Goal: Task Accomplishment & Management: Use online tool/utility

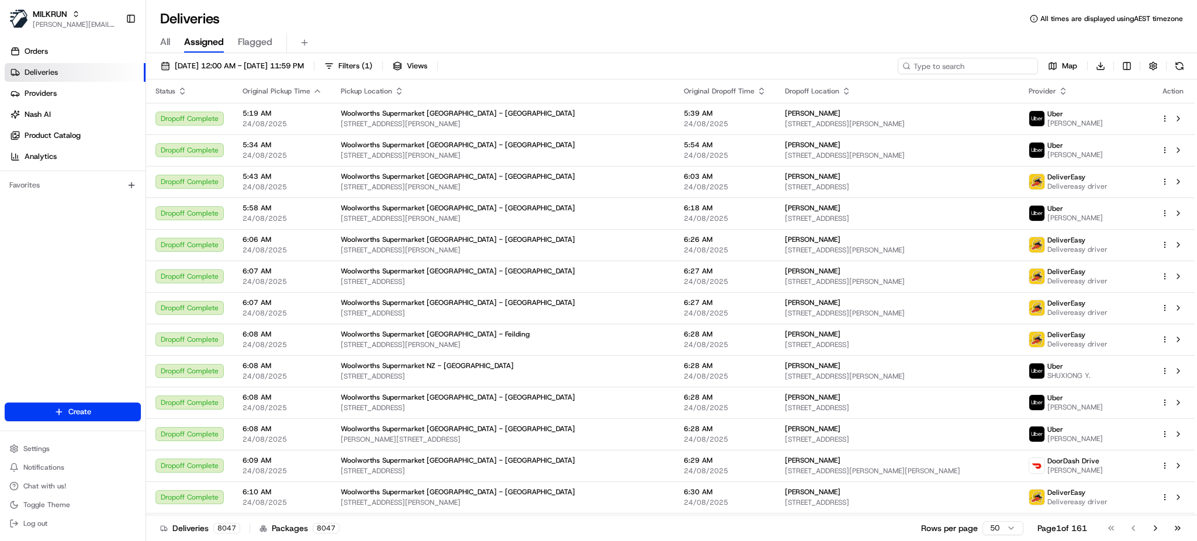
click at [968, 70] on input at bounding box center [967, 66] width 140 height 16
paste input "[PERSON_NAME]"
type input "[PERSON_NAME]"
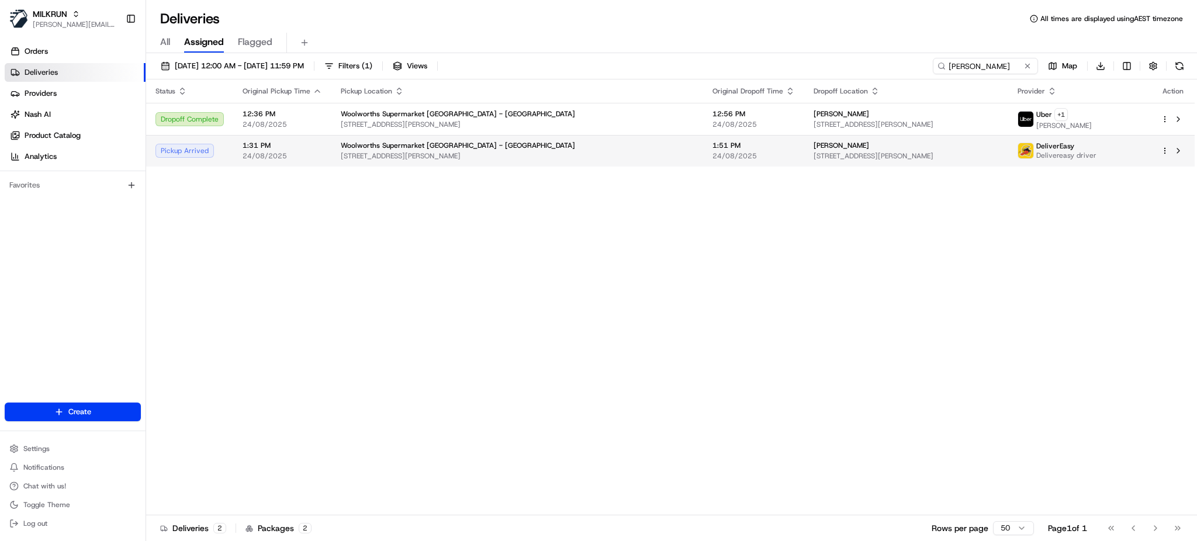
click at [484, 161] on td "Woolworths Supermarket [GEOGRAPHIC_DATA] - [GEOGRAPHIC_DATA] [STREET_ADDRESS][P…" at bounding box center [517, 151] width 372 height 32
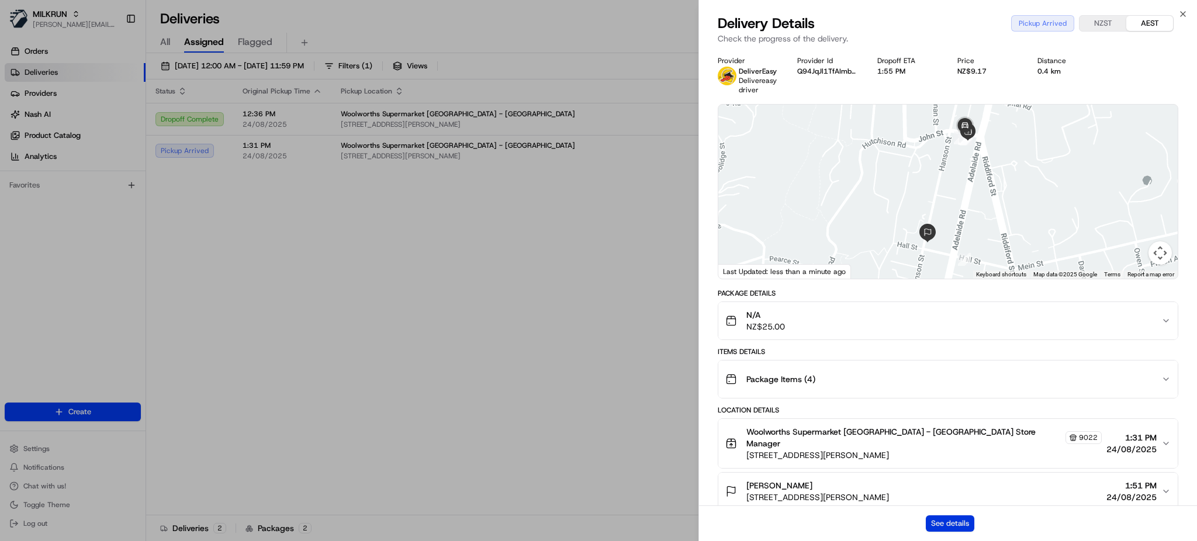
click at [959, 523] on button "See details" at bounding box center [949, 523] width 48 height 16
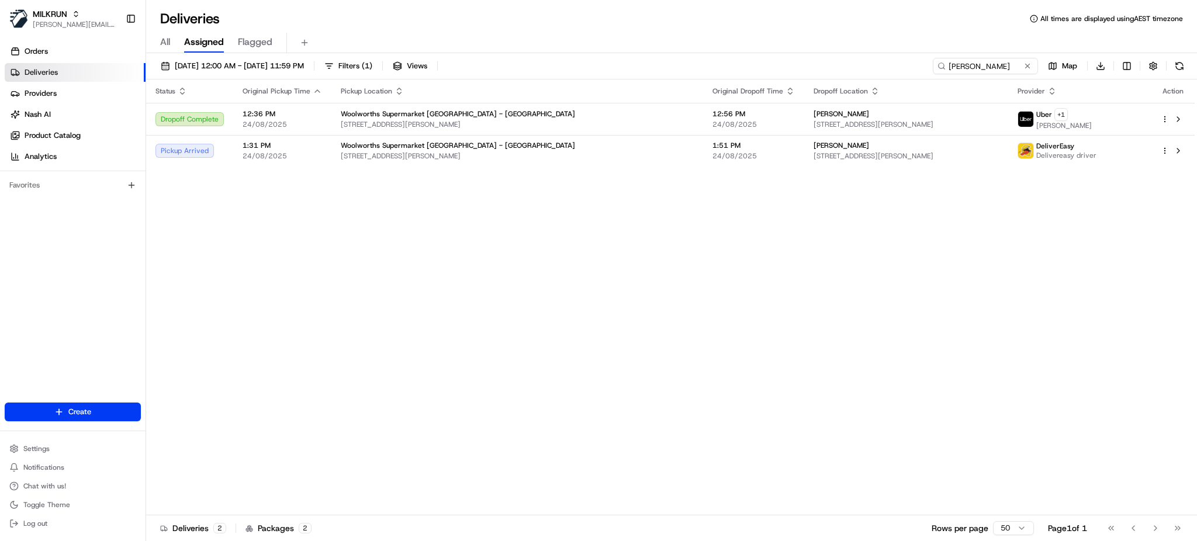
drag, startPoint x: 576, startPoint y: 242, endPoint x: 537, endPoint y: 188, distance: 66.5
click at [515, 116] on div "Woolworths Supermarket [GEOGRAPHIC_DATA] - [GEOGRAPHIC_DATA]" at bounding box center [517, 113] width 353 height 9
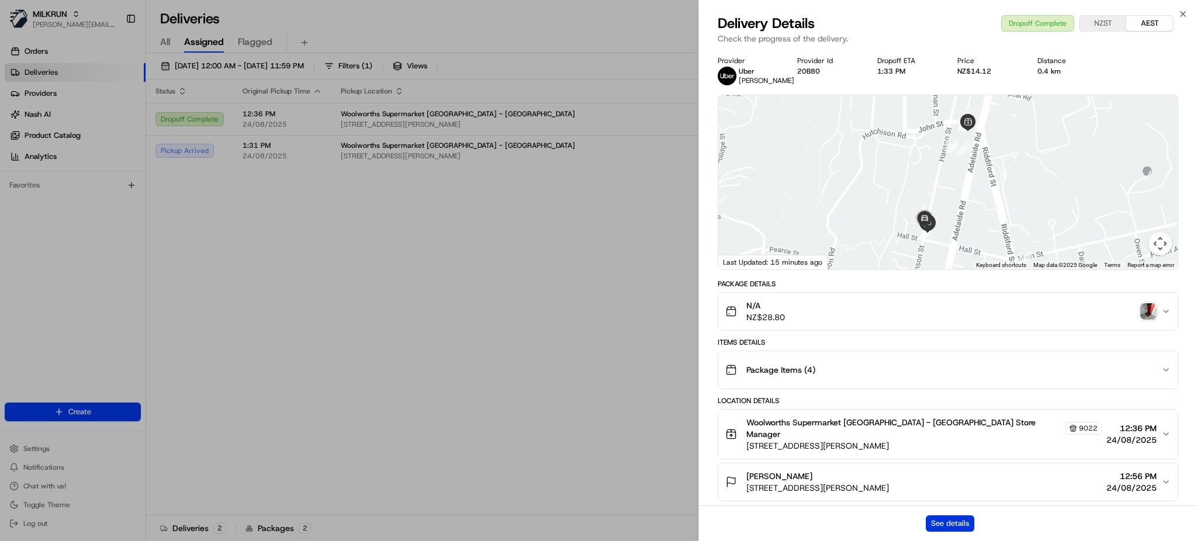
click at [942, 525] on button "See details" at bounding box center [949, 523] width 48 height 16
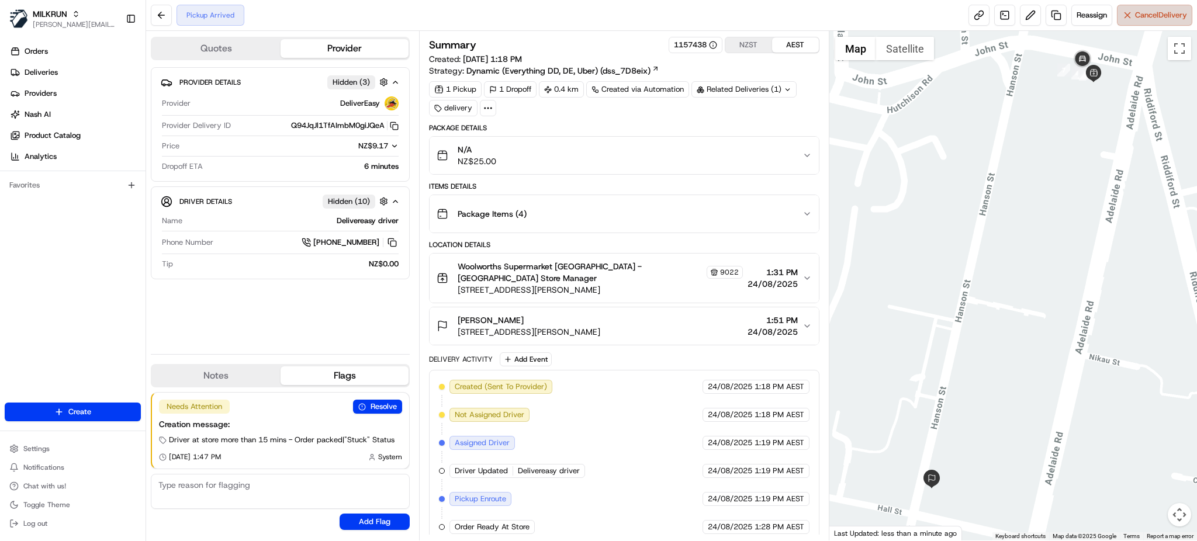
click at [1137, 11] on span "Cancel Delivery" at bounding box center [1161, 15] width 52 height 11
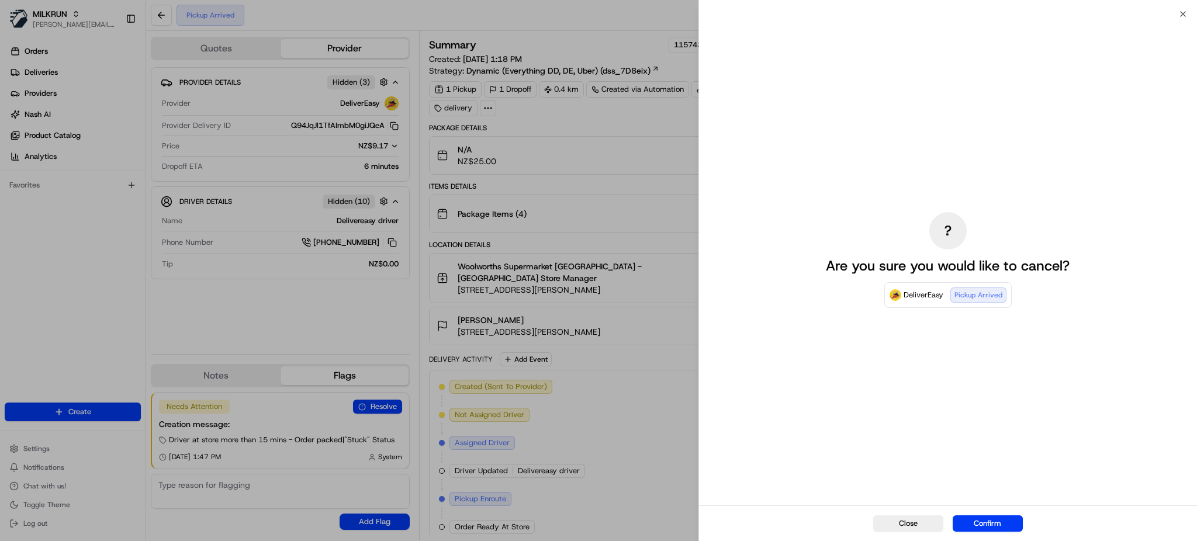
click at [979, 527] on button "Confirm" at bounding box center [987, 523] width 70 height 16
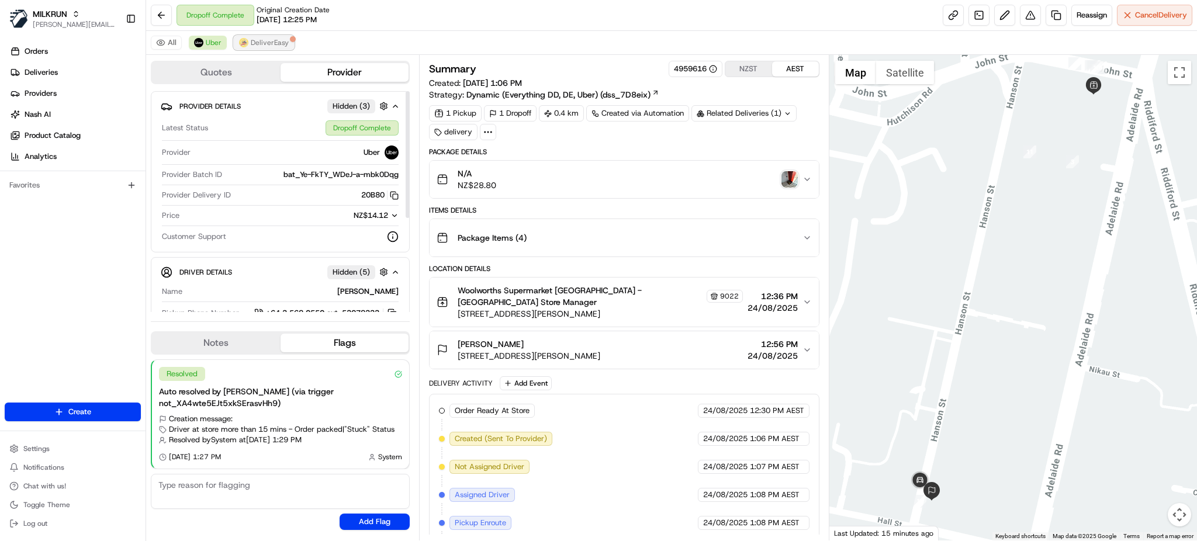
click at [272, 41] on span "DeliverEasy" at bounding box center [270, 42] width 38 height 9
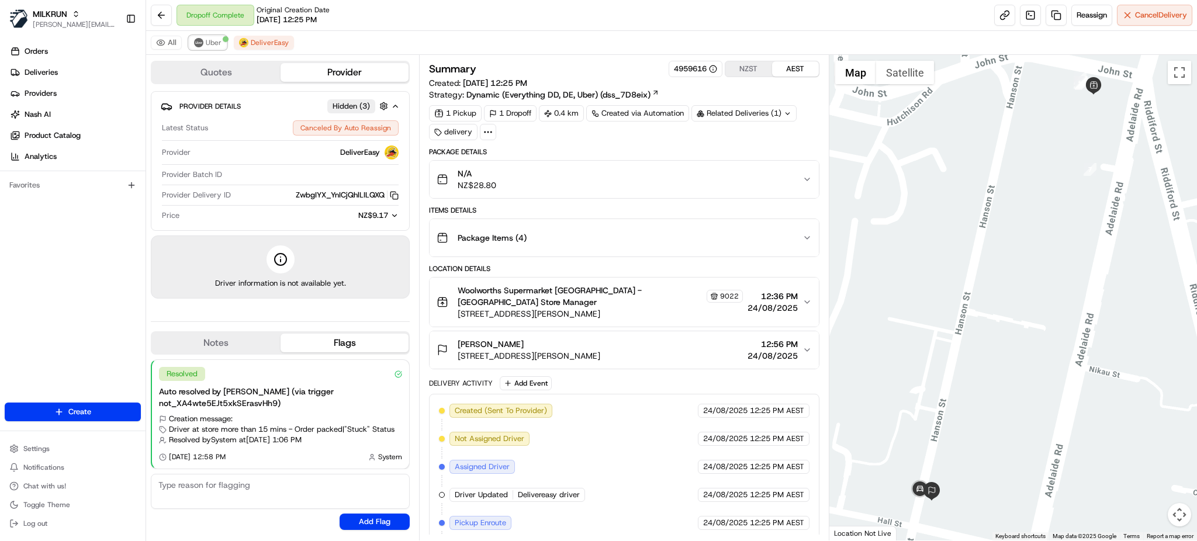
drag, startPoint x: 212, startPoint y: 43, endPoint x: 230, endPoint y: 45, distance: 18.3
click at [211, 42] on span "Uber" at bounding box center [214, 42] width 16 height 9
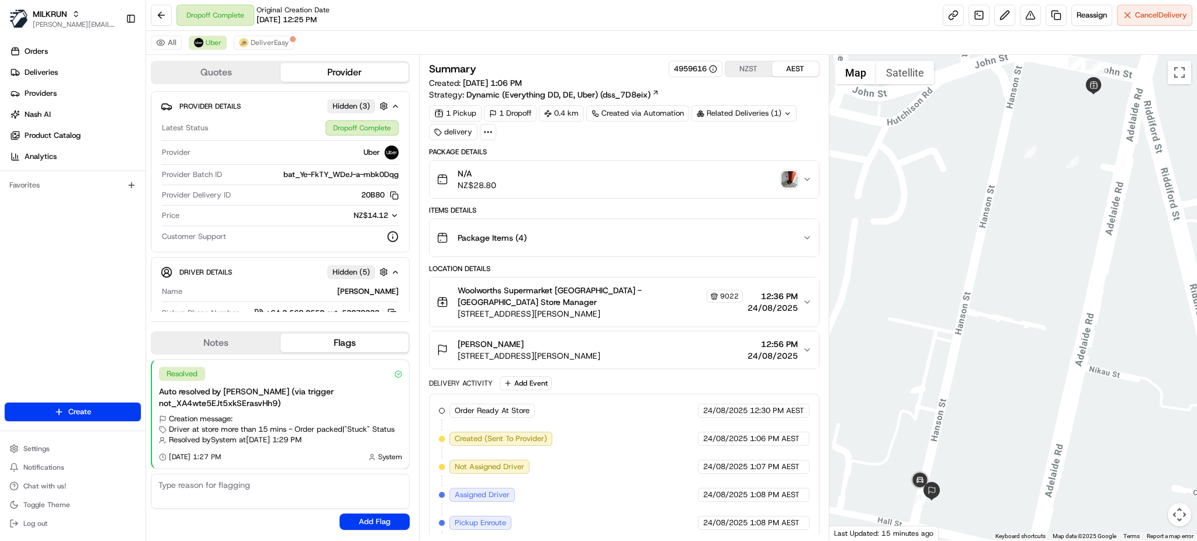
click at [787, 183] on img "button" at bounding box center [789, 179] width 16 height 16
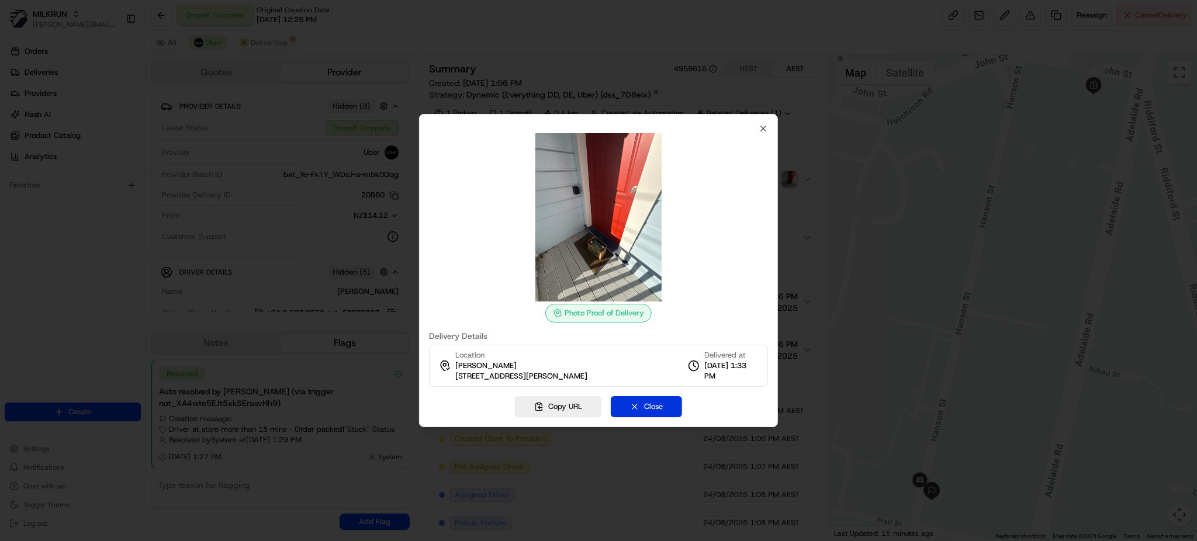
click at [661, 411] on button "Close" at bounding box center [646, 406] width 71 height 21
